Goal: Task Accomplishment & Management: Use online tool/utility

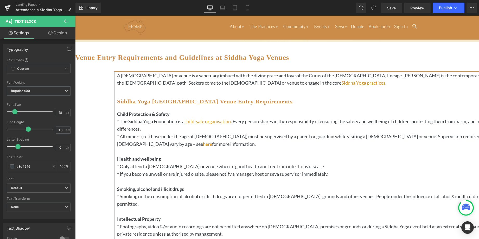
scroll to position [16, 0]
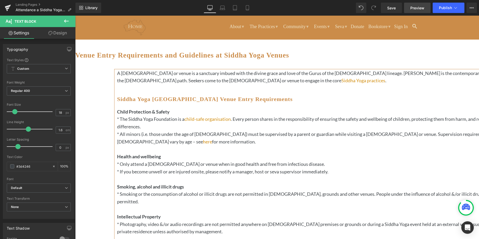
click at [417, 8] on span "Preview" at bounding box center [417, 7] width 14 height 5
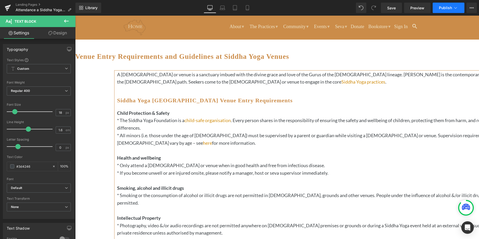
click at [446, 6] on span "Publish" at bounding box center [445, 8] width 13 height 4
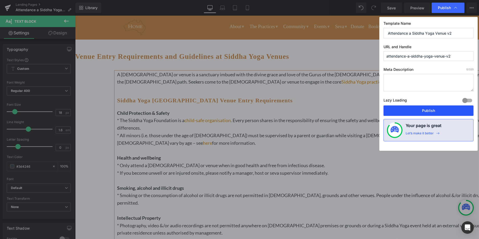
click at [422, 110] on button "Publish" at bounding box center [428, 110] width 90 height 10
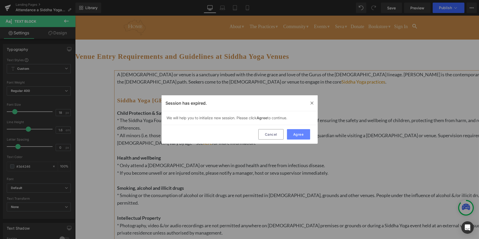
click at [298, 134] on button "Agree" at bounding box center [298, 134] width 23 height 10
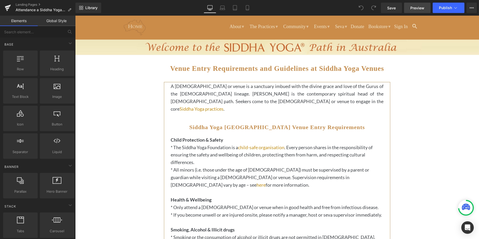
click at [418, 7] on span "Preview" at bounding box center [417, 7] width 14 height 5
click at [444, 8] on span "Publish" at bounding box center [445, 8] width 13 height 4
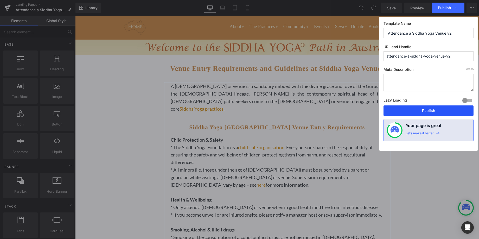
click at [418, 109] on button "Publish" at bounding box center [428, 110] width 90 height 10
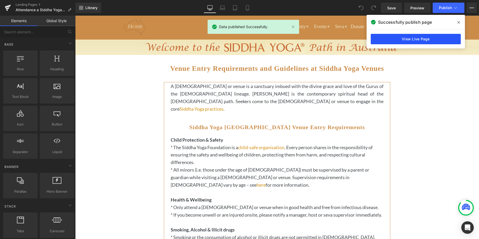
click at [411, 37] on link "View Live Page" at bounding box center [416, 39] width 90 height 10
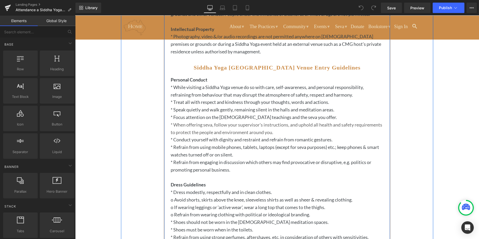
scroll to position [231, 0]
click at [285, 78] on icon at bounding box center [285, 76] width 3 height 3
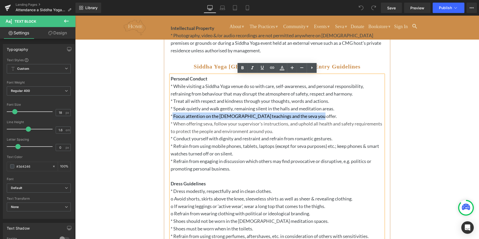
drag, startPoint x: 172, startPoint y: 115, endPoint x: 313, endPoint y: 115, distance: 140.4
click at [313, 115] on p "* Focus attention on the [DEMOGRAPHIC_DATA] teachings and the seva you offer." at bounding box center [276, 116] width 213 height 8
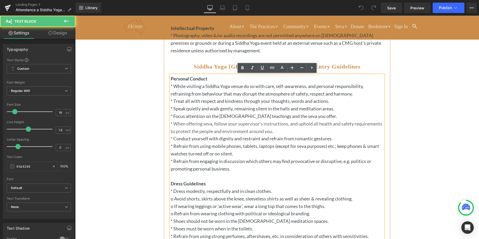
click at [311, 117] on p "* Focus attention on the [DEMOGRAPHIC_DATA] teachings and the seva you offer." at bounding box center [276, 116] width 213 height 8
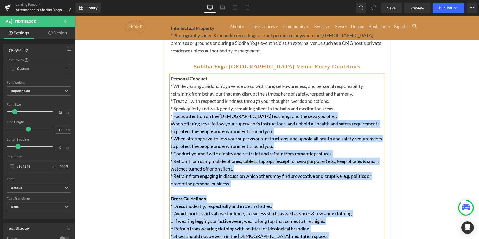
drag, startPoint x: 174, startPoint y: 116, endPoint x: 170, endPoint y: 115, distance: 3.8
click at [170, 115] on p "* Focus attention on the [DEMOGRAPHIC_DATA] teachings and the seva you offer." at bounding box center [276, 116] width 213 height 8
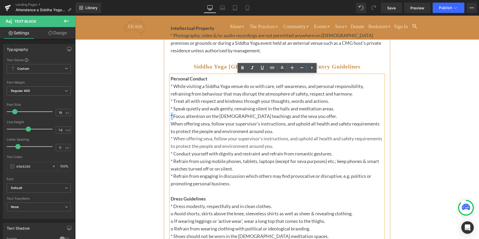
copy p "*"
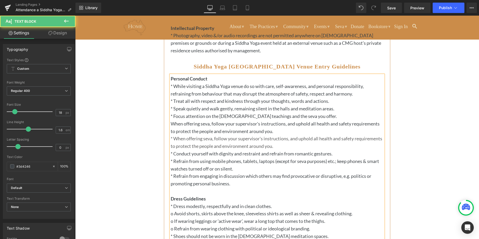
click at [171, 124] on p "When offering seva, follow your supervisor's instructions, and uphold all healt…" at bounding box center [276, 127] width 213 height 15
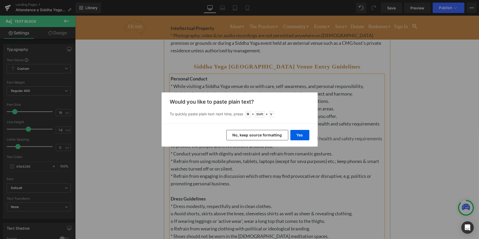
click at [277, 135] on button "No, keep source formatting" at bounding box center [257, 135] width 62 height 10
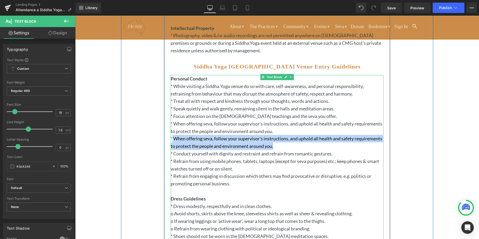
drag, startPoint x: 303, startPoint y: 146, endPoint x: 172, endPoint y: 139, distance: 131.5
click at [172, 139] on p "* When offering seva, follow your supervisor's instructions, and uphold all hea…" at bounding box center [276, 142] width 213 height 15
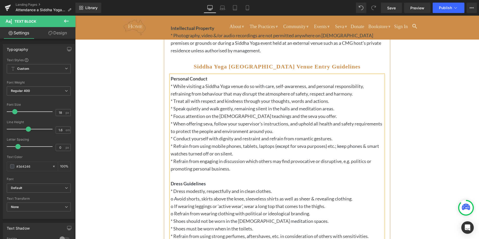
click at [207, 125] on p "* When offering seva, follow your supervisor's instructions, and uphold all hea…" at bounding box center [276, 127] width 213 height 15
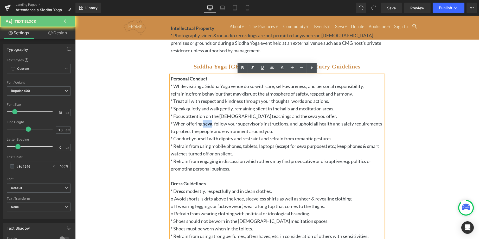
click at [208, 125] on p "* When offering seva, follow your supervisor's instructions, and uphold all hea…" at bounding box center [276, 127] width 213 height 15
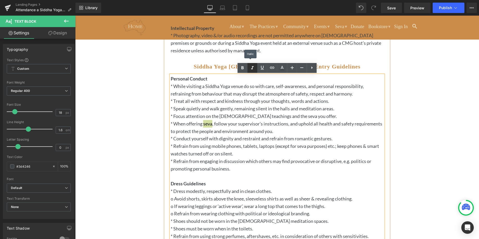
click at [251, 67] on icon at bounding box center [252, 68] width 6 height 6
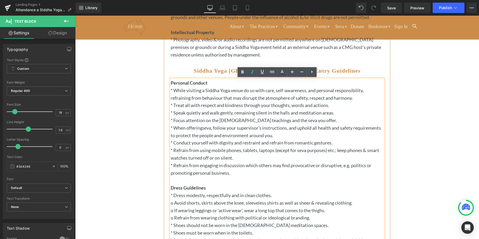
scroll to position [228, 0]
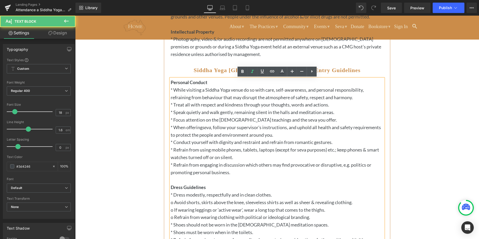
click at [303, 152] on p "* Refrain from using mobile phones, tablets, laptops (except for seva purposes)…" at bounding box center [276, 153] width 213 height 15
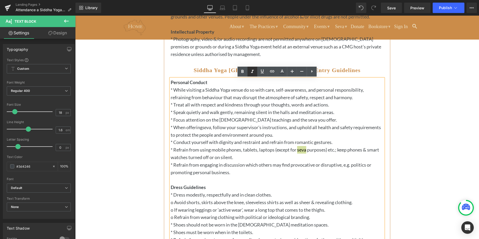
click at [252, 72] on icon at bounding box center [252, 71] width 6 height 6
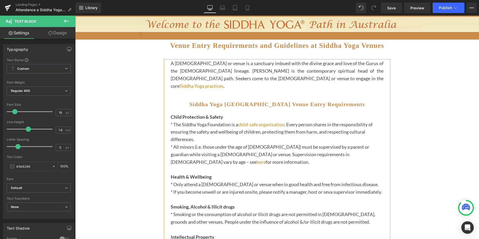
scroll to position [19, 0]
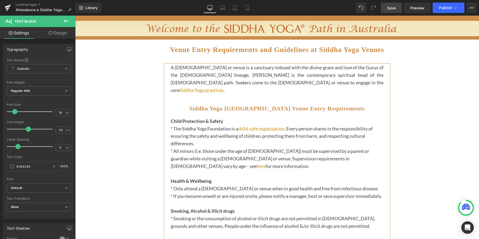
click at [391, 8] on span "Save" at bounding box center [391, 7] width 9 height 5
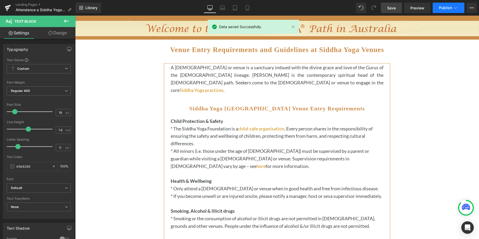
click at [444, 8] on span "Publish" at bounding box center [445, 8] width 13 height 4
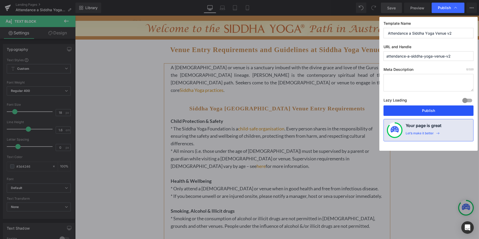
drag, startPoint x: 421, startPoint y: 110, endPoint x: 346, endPoint y: 94, distance: 76.8
click at [421, 110] on button "Publish" at bounding box center [428, 110] width 90 height 10
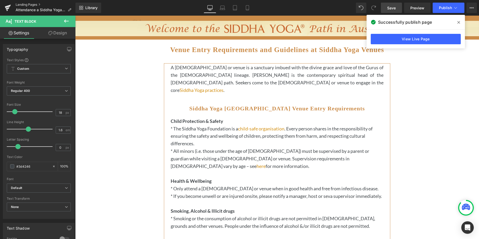
click at [24, 3] on link "Landing Pages" at bounding box center [46, 5] width 60 height 4
